Goal: Task Accomplishment & Management: Manage account settings

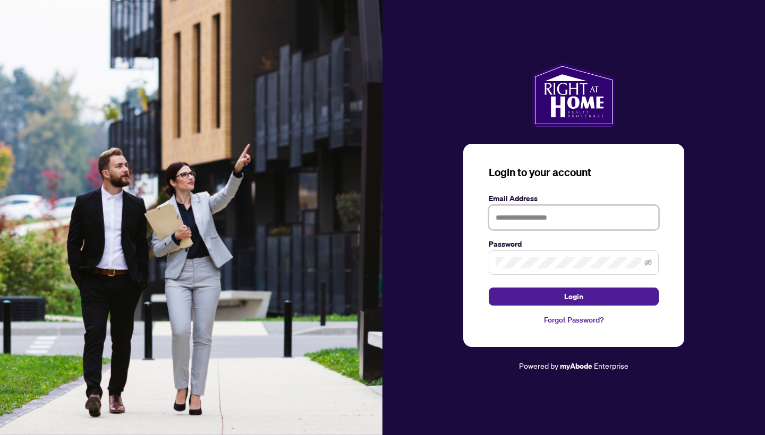
type input "**********"
click at [573, 297] on button "Login" at bounding box center [574, 297] width 170 height 18
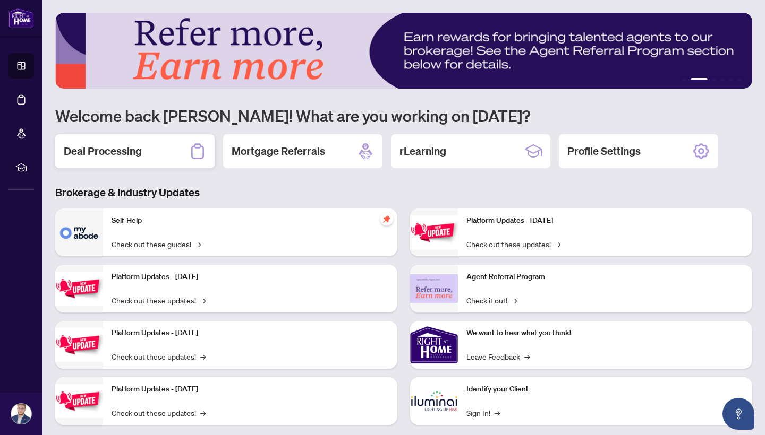
click at [140, 152] on h2 "Deal Processing" at bounding box center [103, 151] width 78 height 15
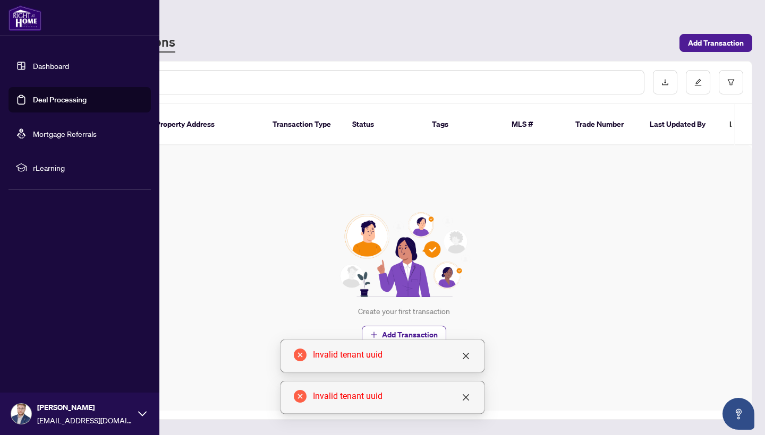
click at [66, 69] on link "Dashboard" at bounding box center [51, 66] width 36 height 10
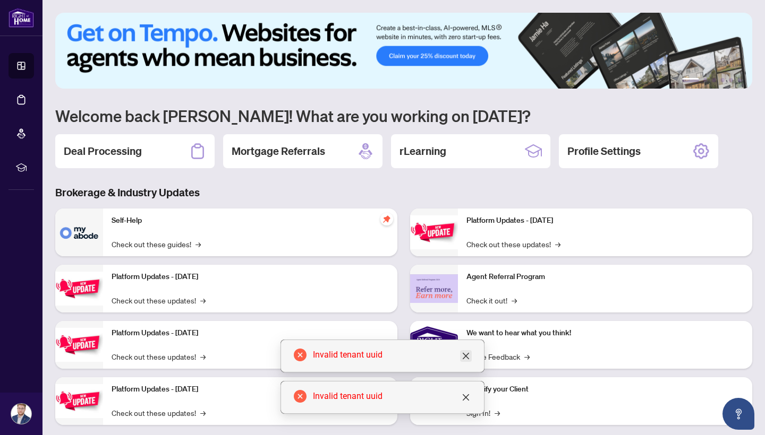
click at [466, 359] on icon "close" at bounding box center [465, 356] width 8 height 8
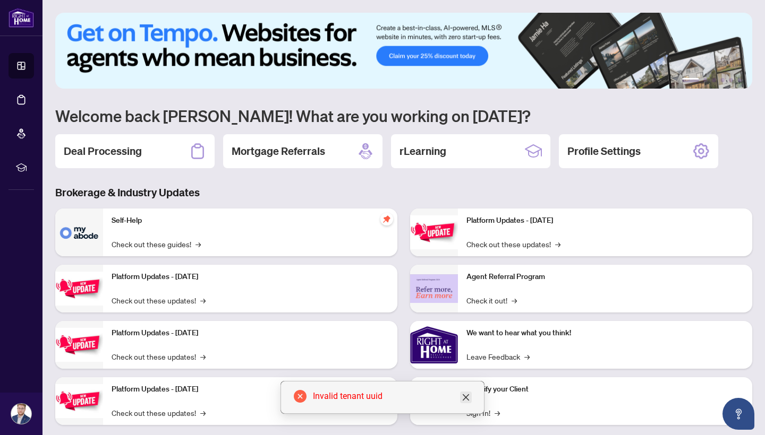
click at [467, 397] on icon "close" at bounding box center [466, 398] width 6 height 6
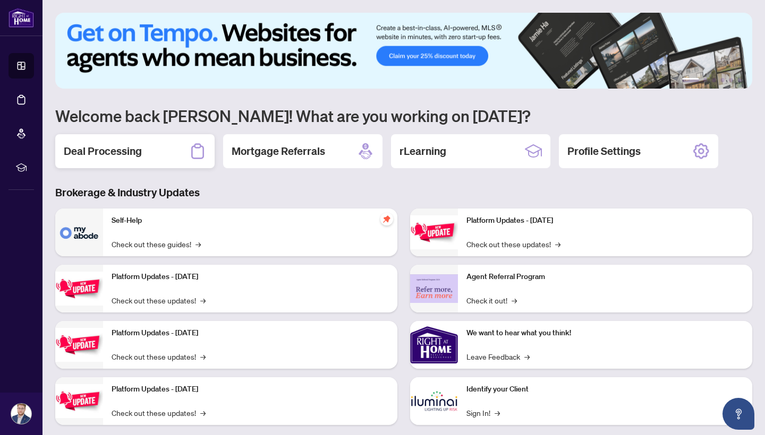
click at [149, 148] on div "Deal Processing" at bounding box center [134, 151] width 159 height 34
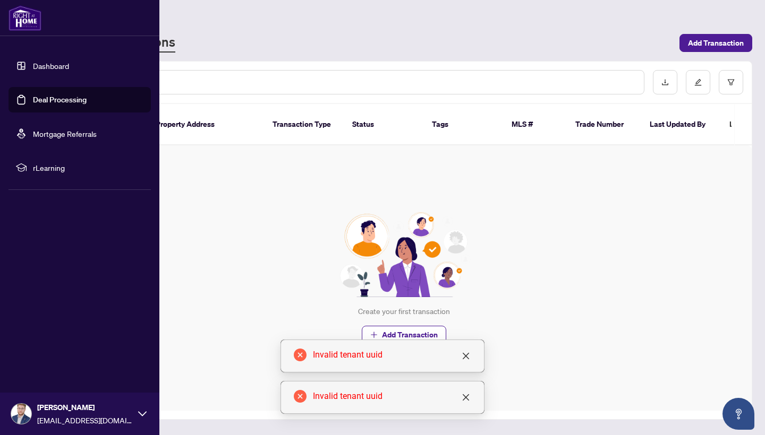
click at [33, 130] on link "Mortgage Referrals" at bounding box center [65, 134] width 64 height 10
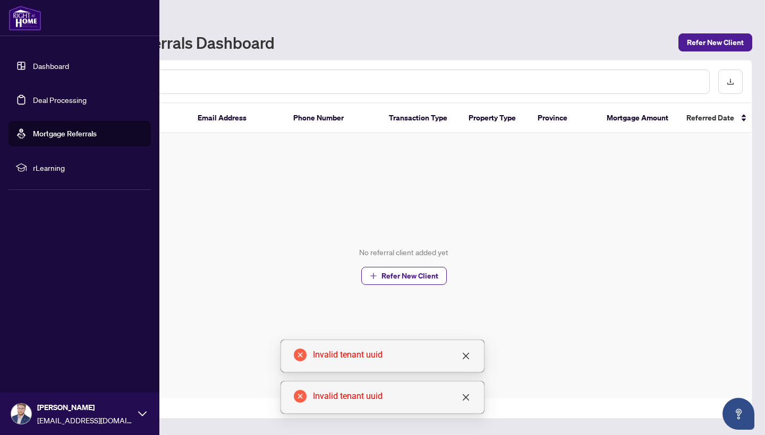
click at [50, 167] on span "rLearning" at bounding box center [88, 168] width 110 height 12
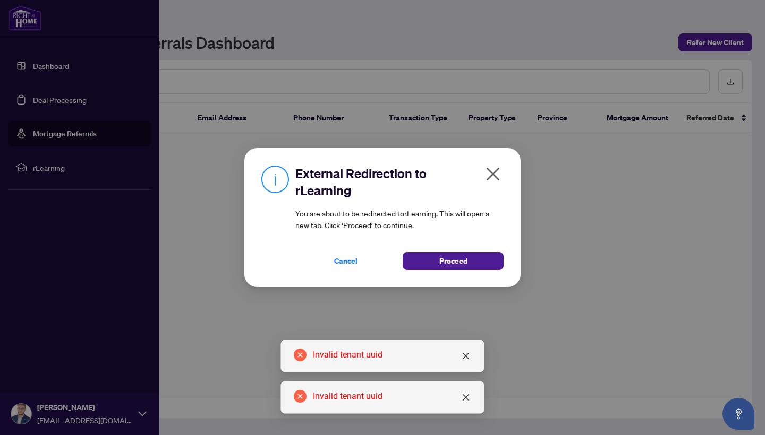
click at [56, 98] on div "External Redirection to rLearning You are about to be redirected to rLearning .…" at bounding box center [382, 217] width 765 height 435
click at [487, 173] on icon "close" at bounding box center [492, 174] width 17 height 17
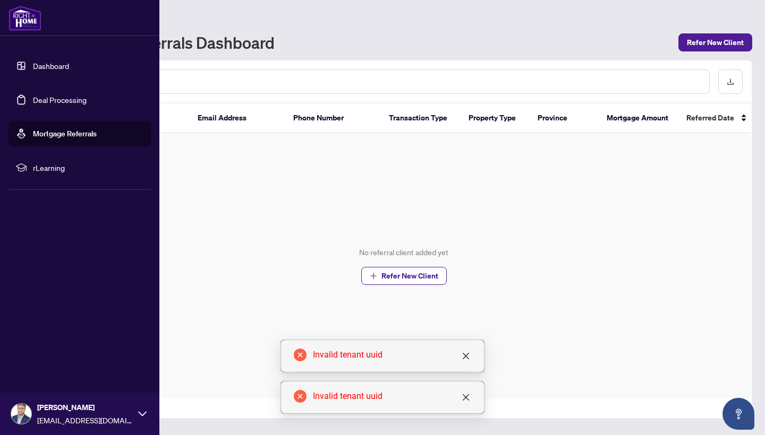
click at [87, 105] on link "Deal Processing" at bounding box center [60, 100] width 54 height 10
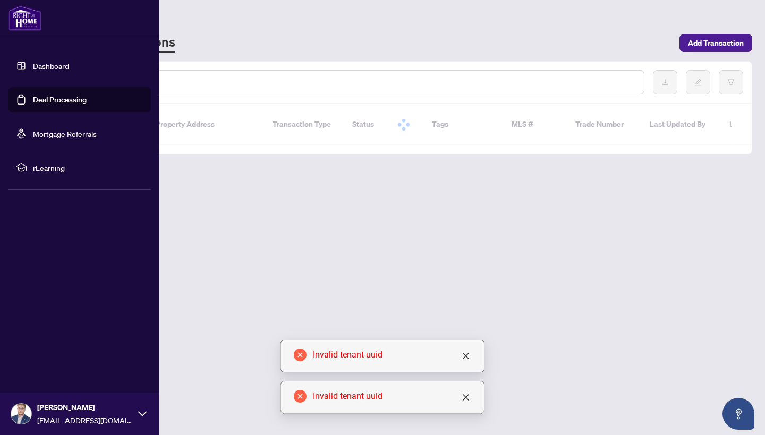
click at [69, 62] on link "Dashboard" at bounding box center [51, 66] width 36 height 10
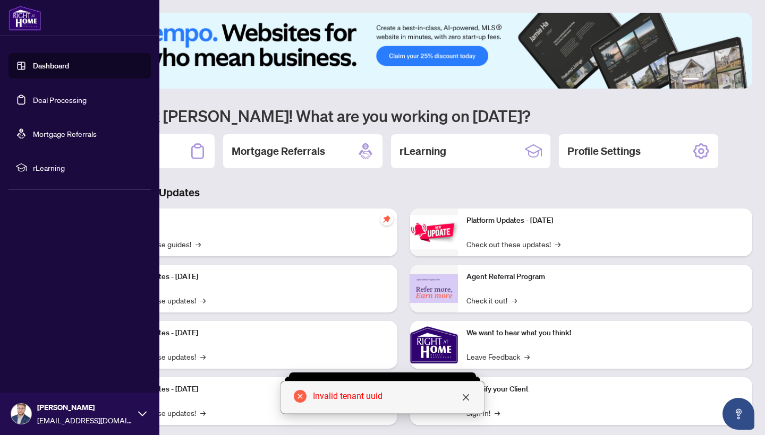
click at [254, 50] on img at bounding box center [403, 51] width 697 height 76
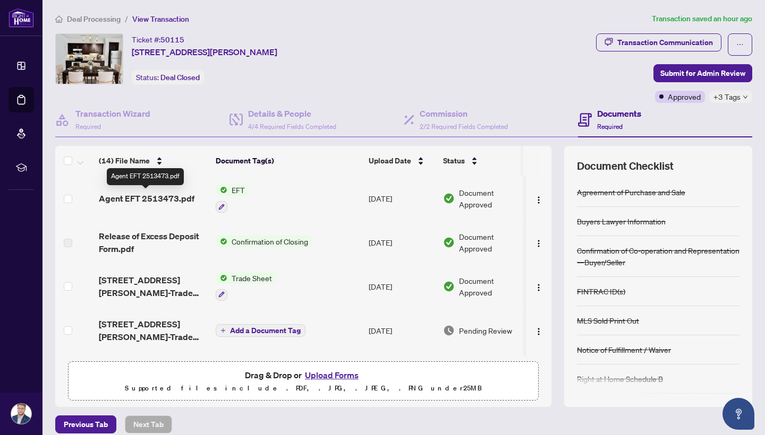
click at [138, 198] on span "Agent EFT 2513473.pdf" at bounding box center [147, 198] width 96 height 13
